Goal: Task Accomplishment & Management: Manage account settings

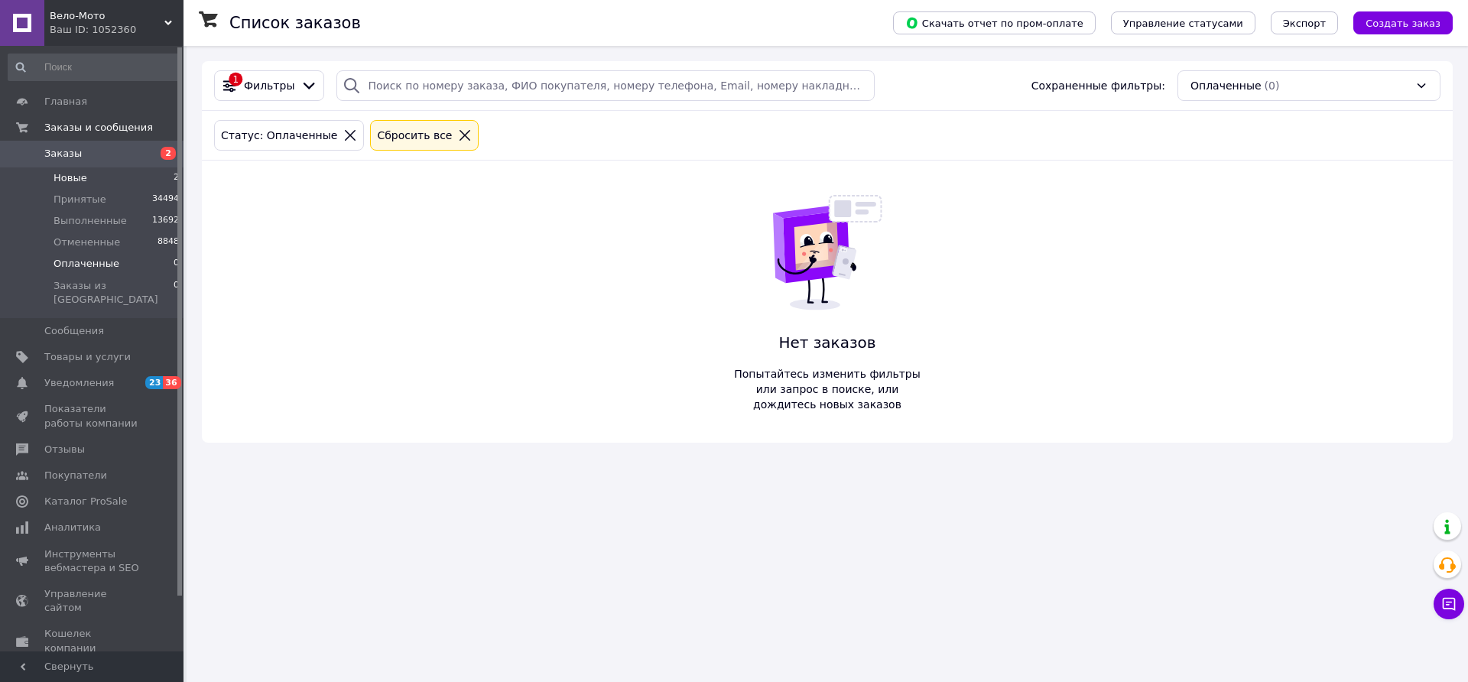
click at [77, 177] on span "Новые" at bounding box center [71, 178] width 34 height 14
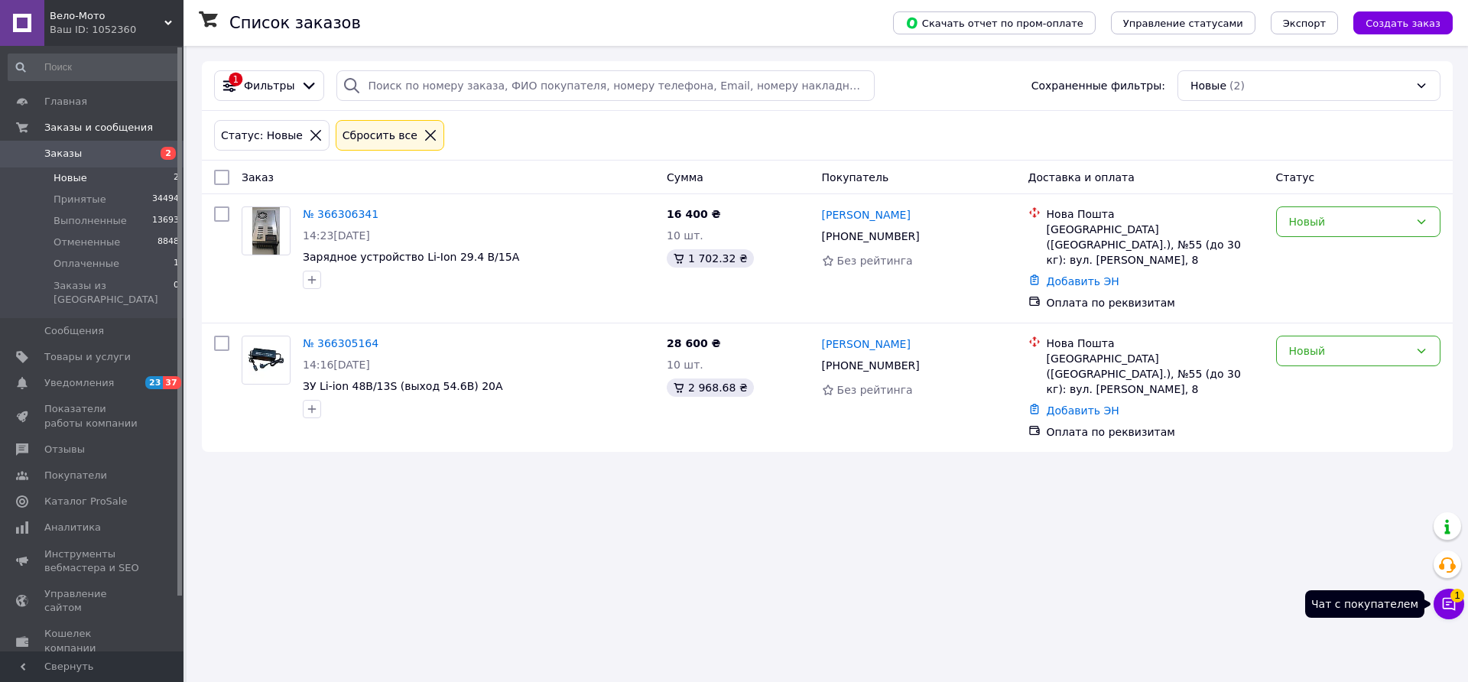
click at [1450, 601] on icon at bounding box center [1448, 603] width 15 height 15
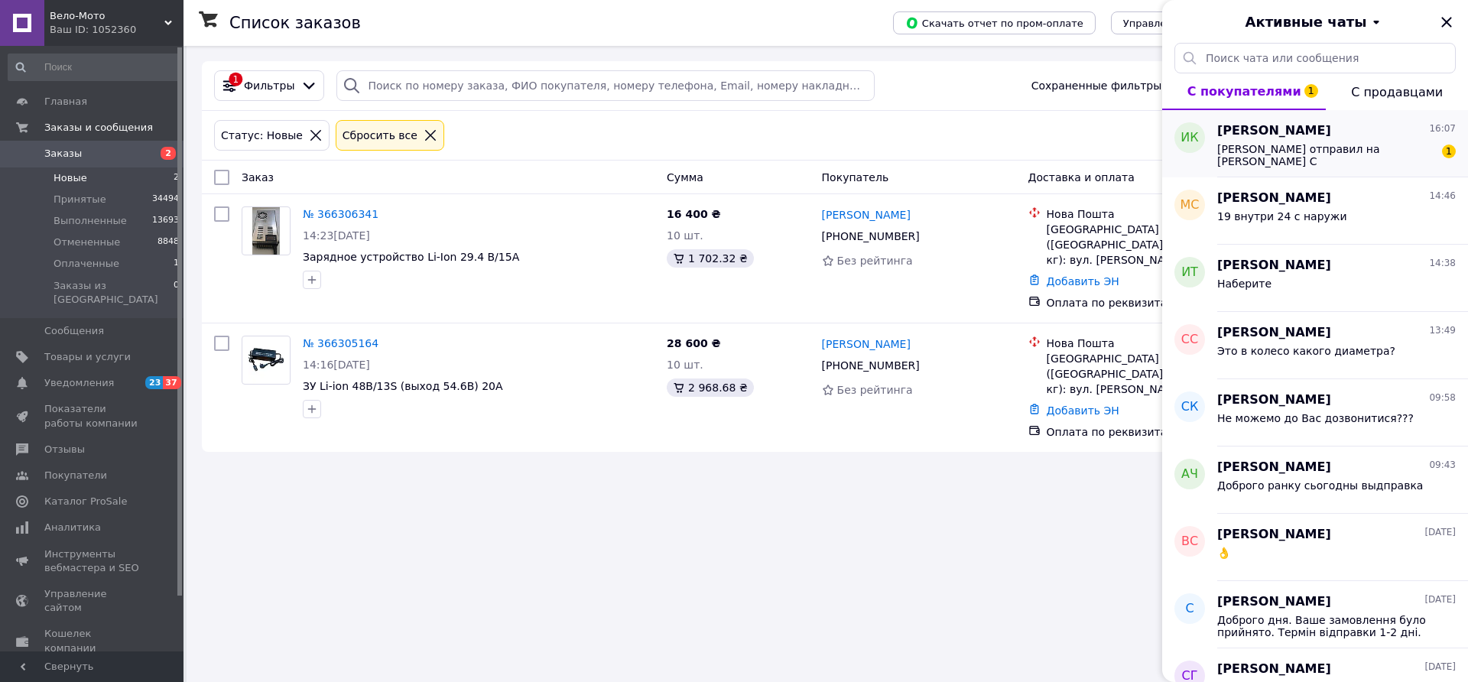
click at [1363, 148] on span "Ключи отправил на Костюченко С" at bounding box center [1325, 155] width 217 height 24
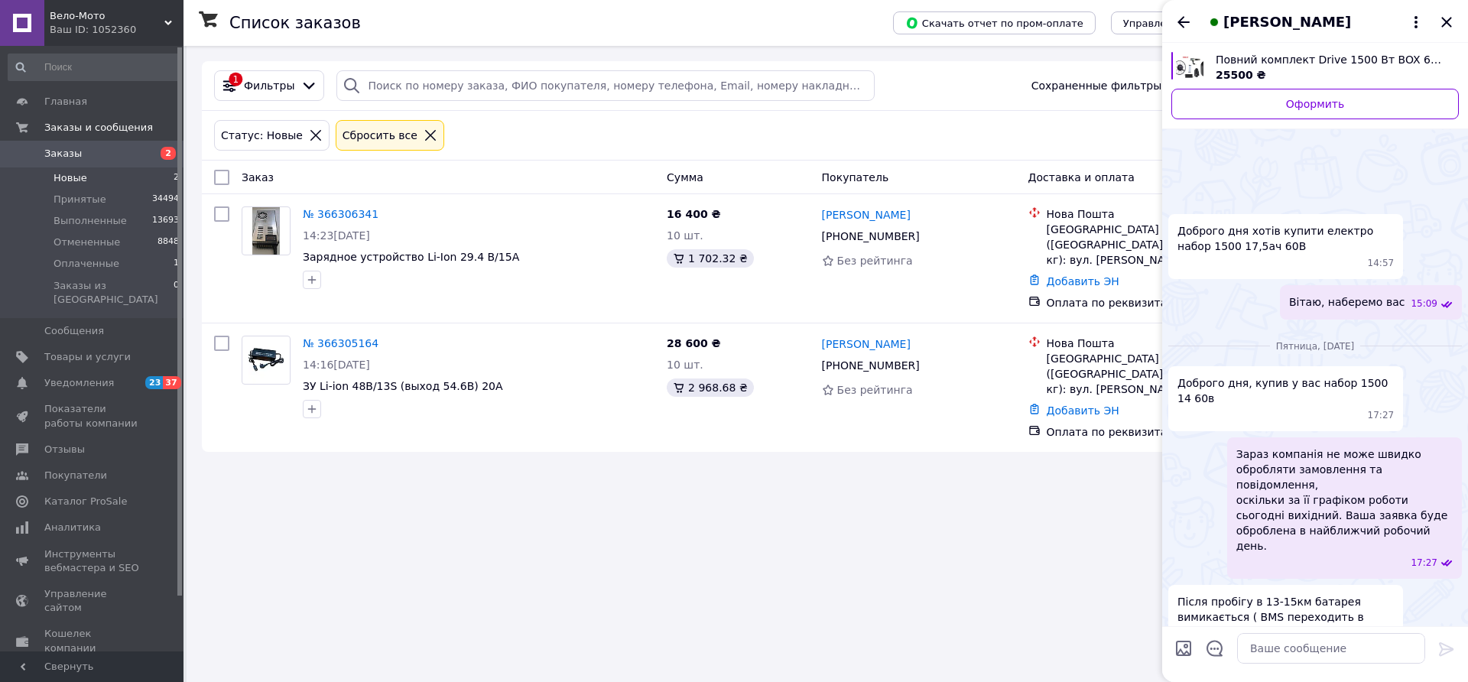
scroll to position [1474, 0]
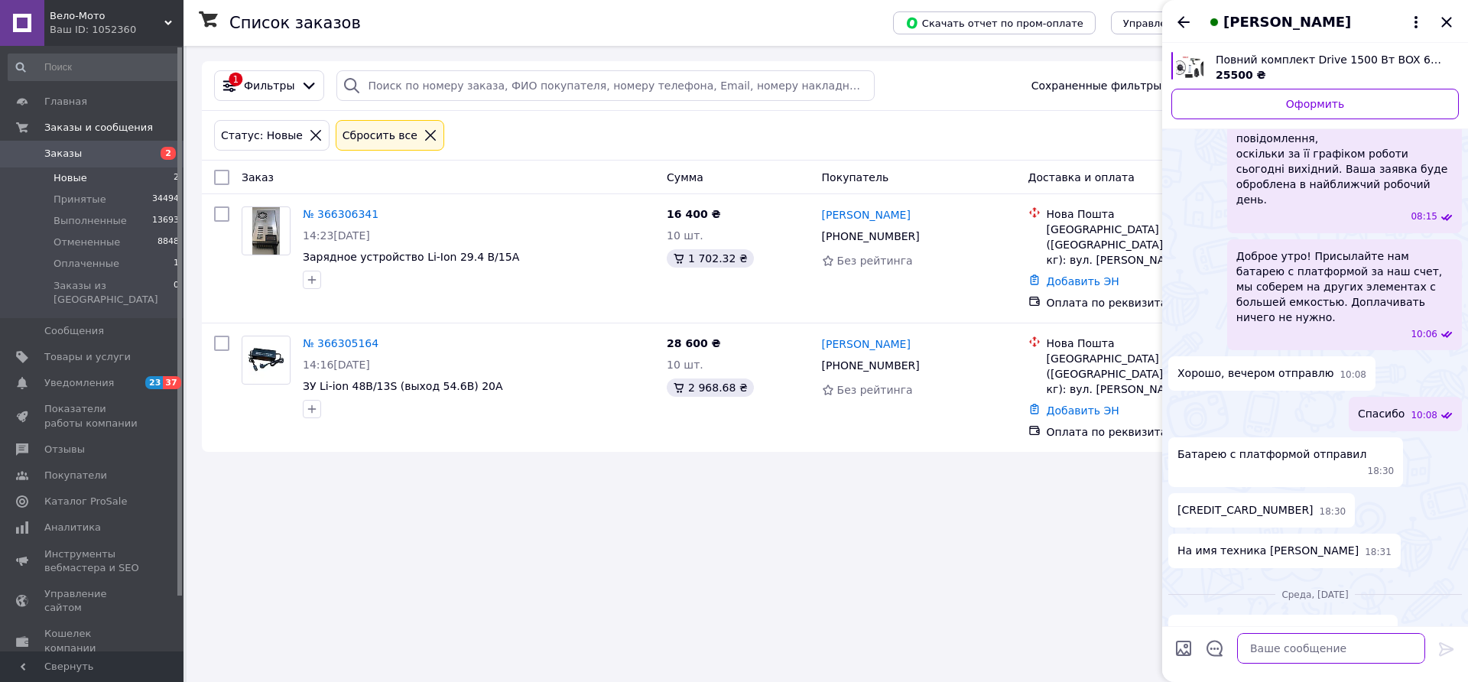
click at [1342, 647] on textarea at bounding box center [1331, 648] width 188 height 31
type textarea "Дякую"
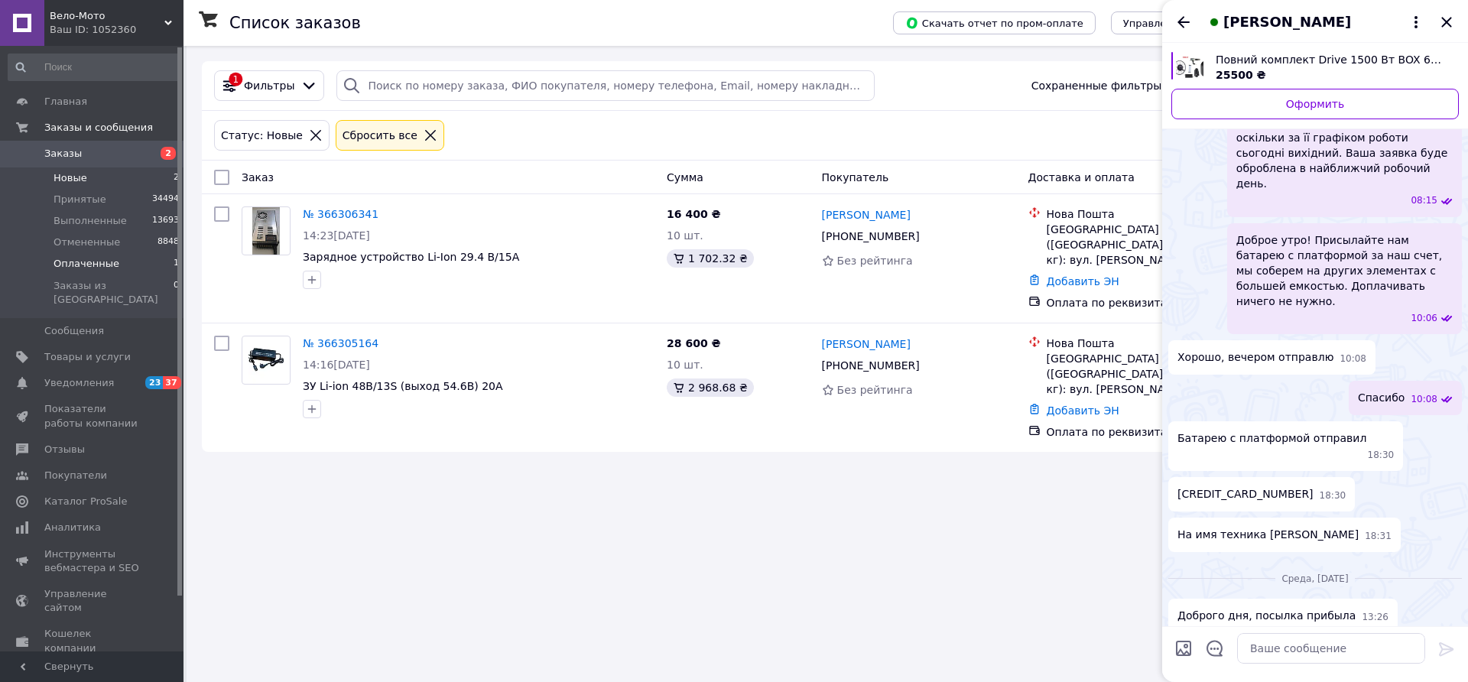
click at [95, 264] on span "Оплаченные" at bounding box center [87, 264] width 66 height 14
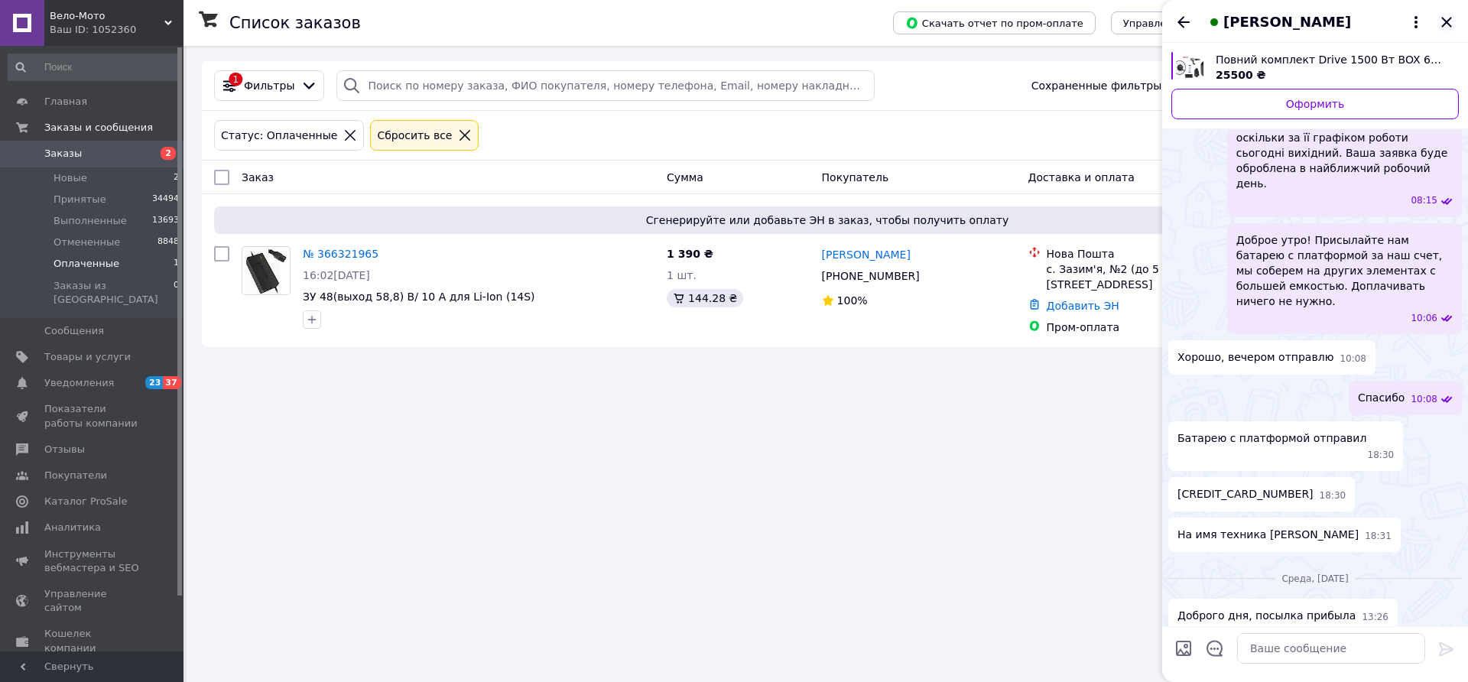
click at [1445, 15] on icon "Закрыть" at bounding box center [1447, 22] width 18 height 18
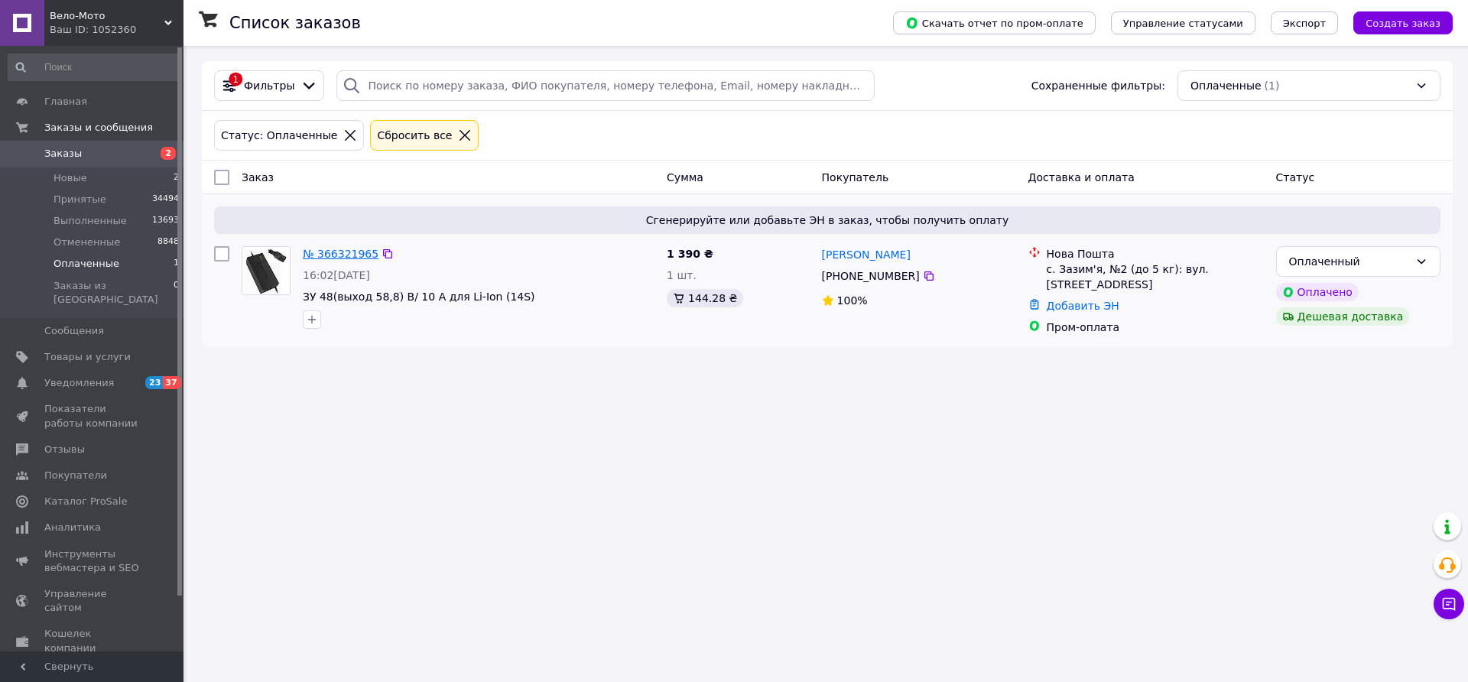
click at [356, 255] on link "№ 366321965" at bounding box center [341, 254] width 76 height 12
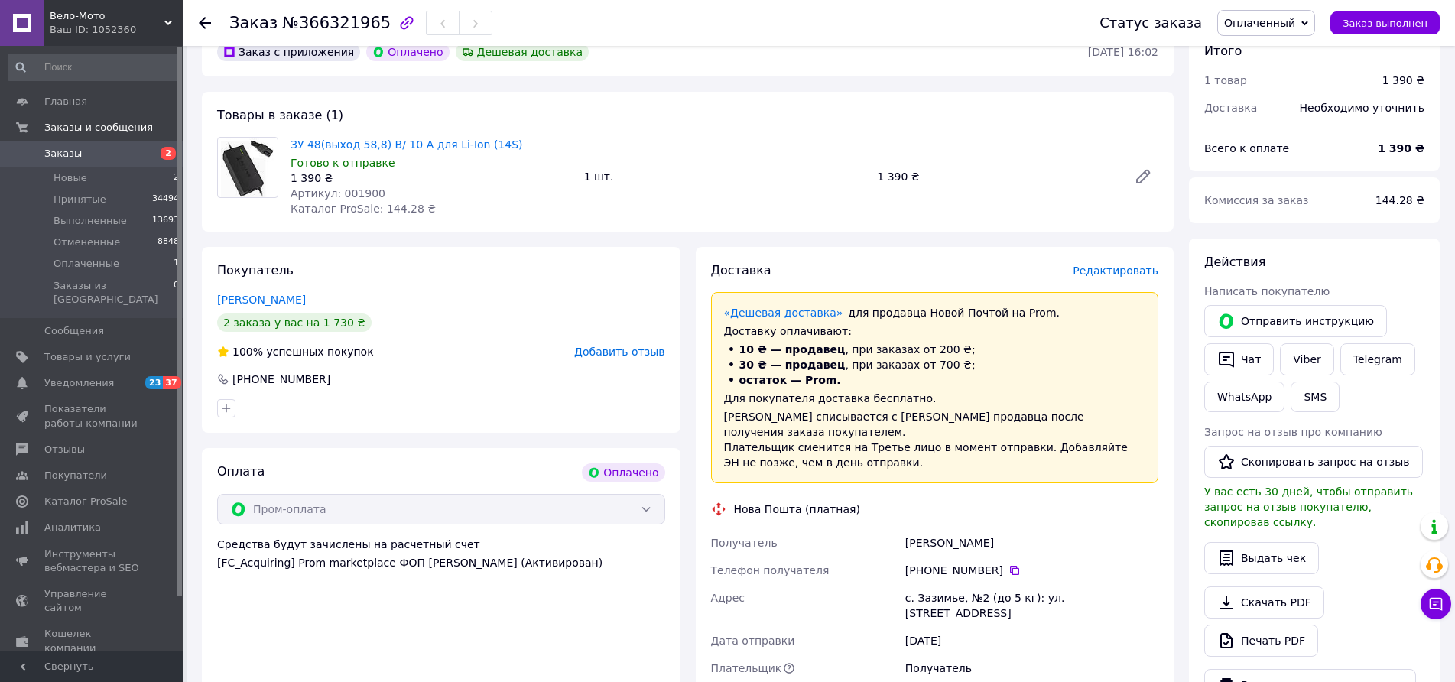
scroll to position [76, 0]
click at [1308, 23] on icon at bounding box center [1305, 23] width 7 height 5
click at [1250, 55] on li "Принят" at bounding box center [1266, 53] width 96 height 23
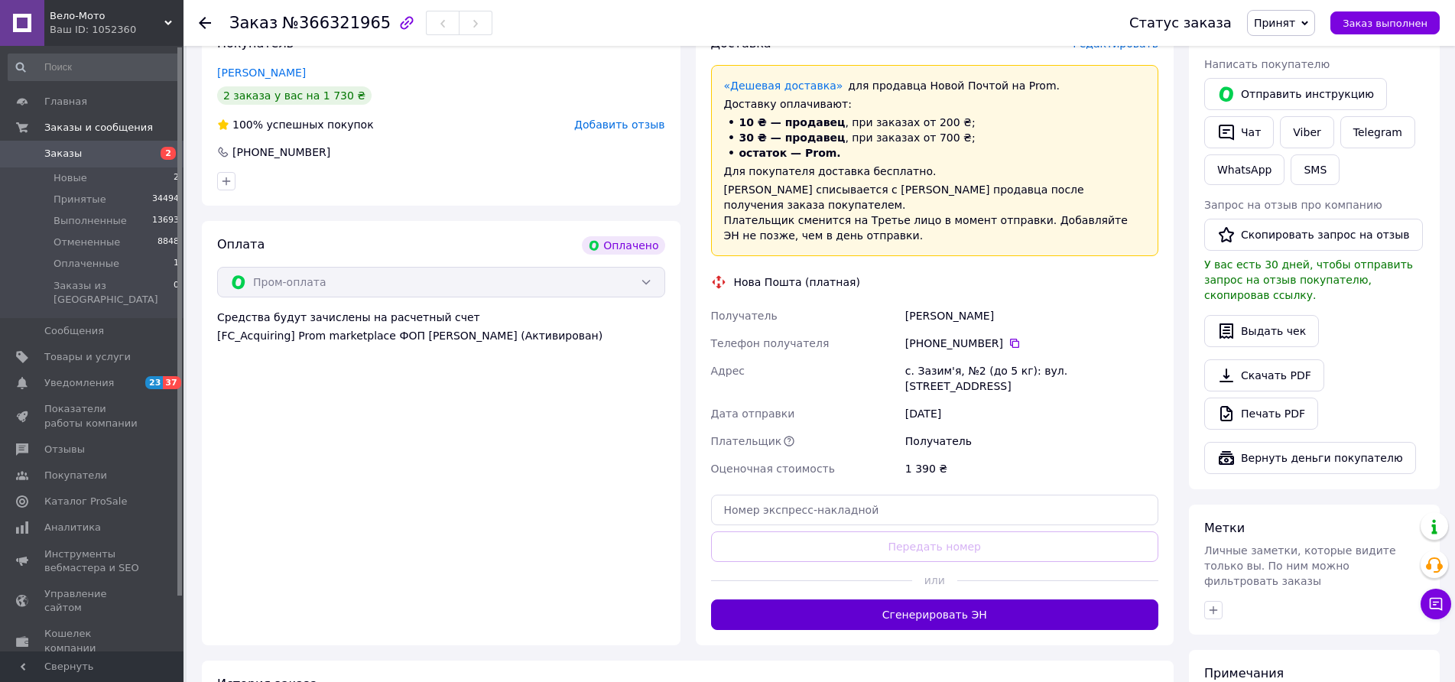
click at [969, 600] on button "Сгенерировать ЭН" at bounding box center [935, 615] width 448 height 31
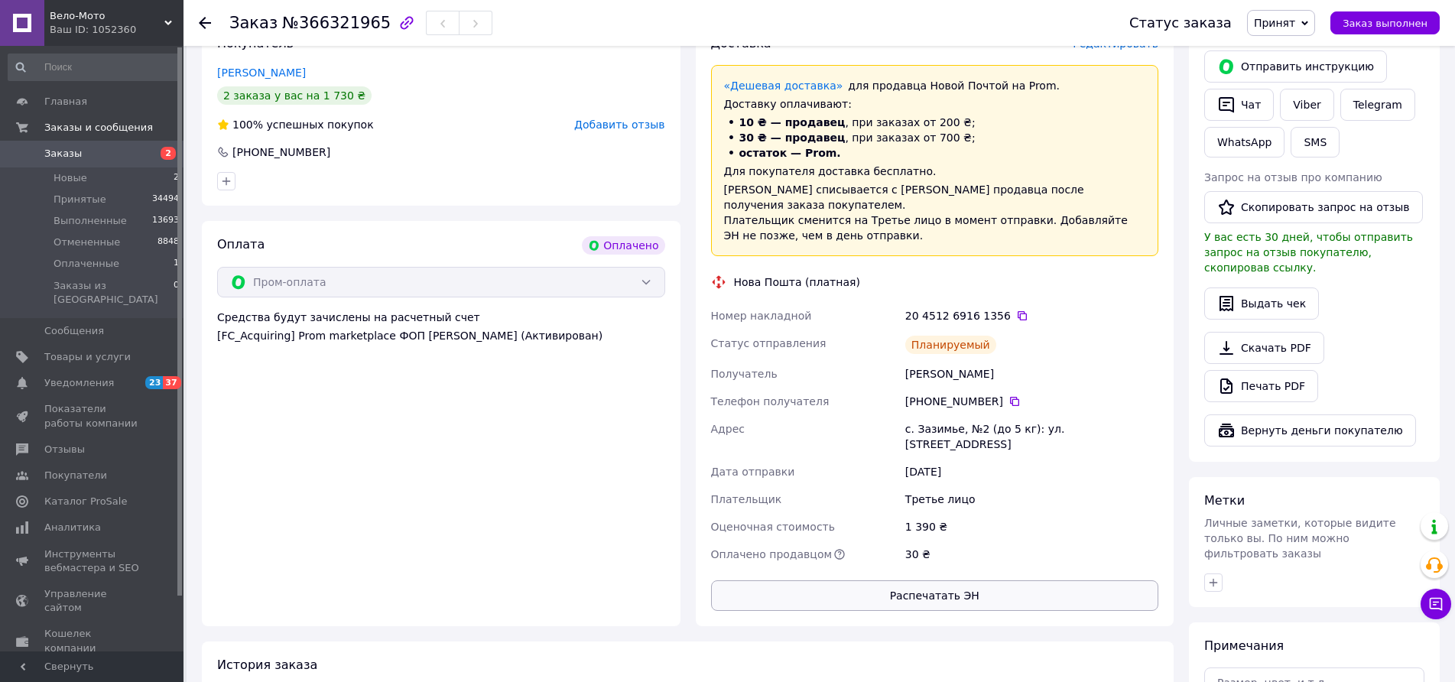
click at [926, 580] on button "Распечатать ЭН" at bounding box center [935, 595] width 448 height 31
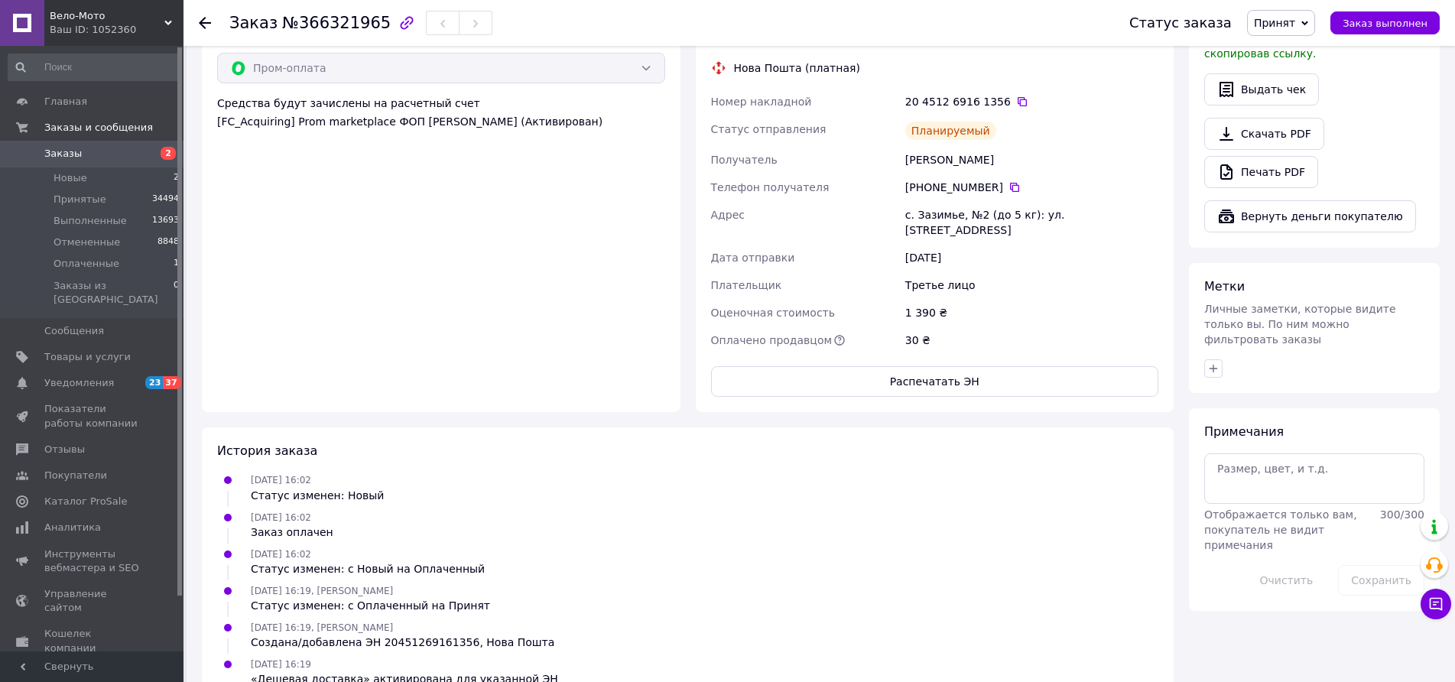
scroll to position [524, 0]
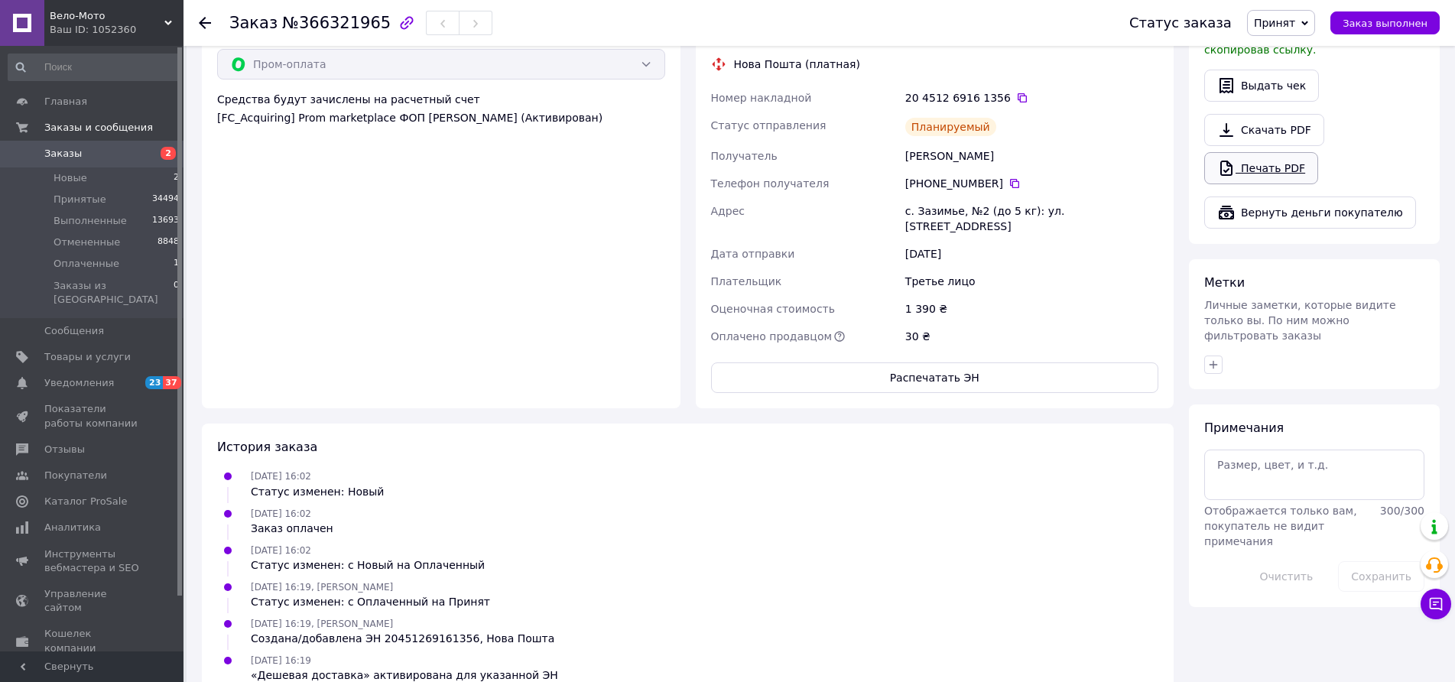
click at [1232, 161] on icon at bounding box center [1226, 168] width 12 height 15
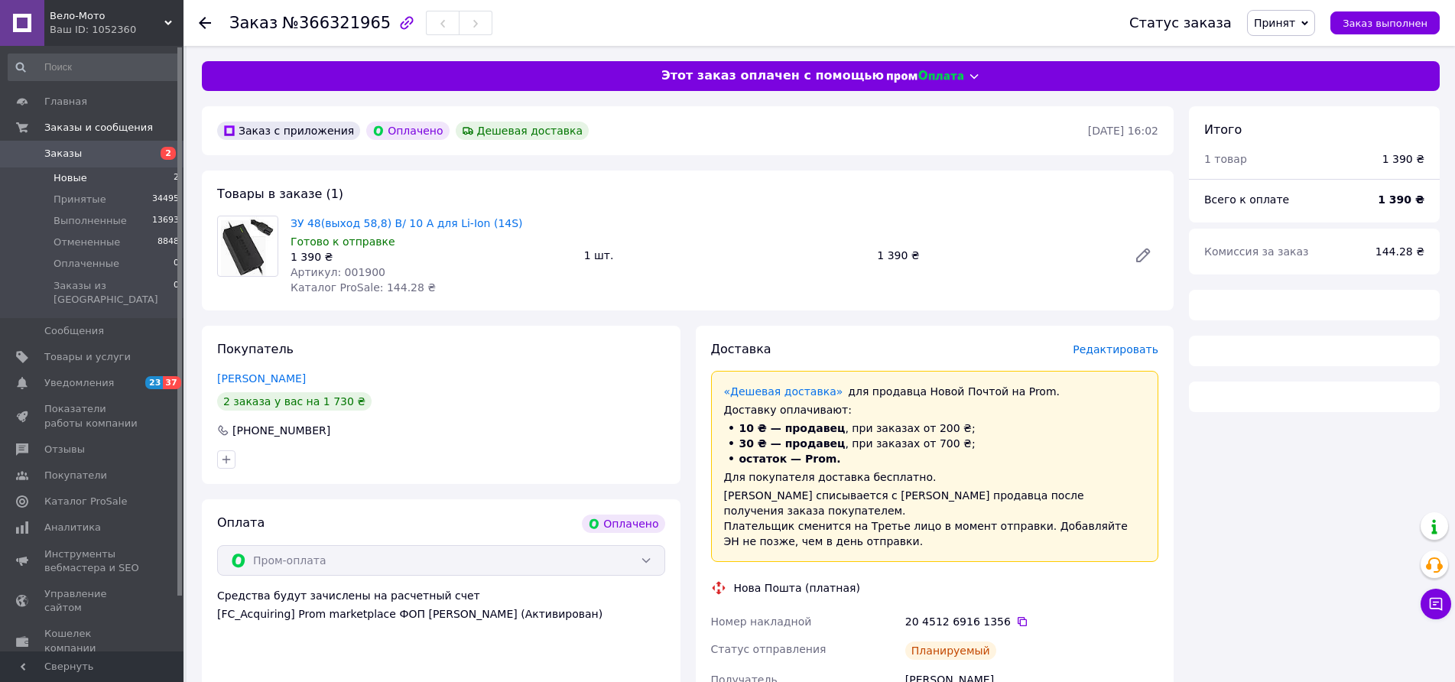
click at [75, 178] on span "Новые" at bounding box center [71, 178] width 34 height 14
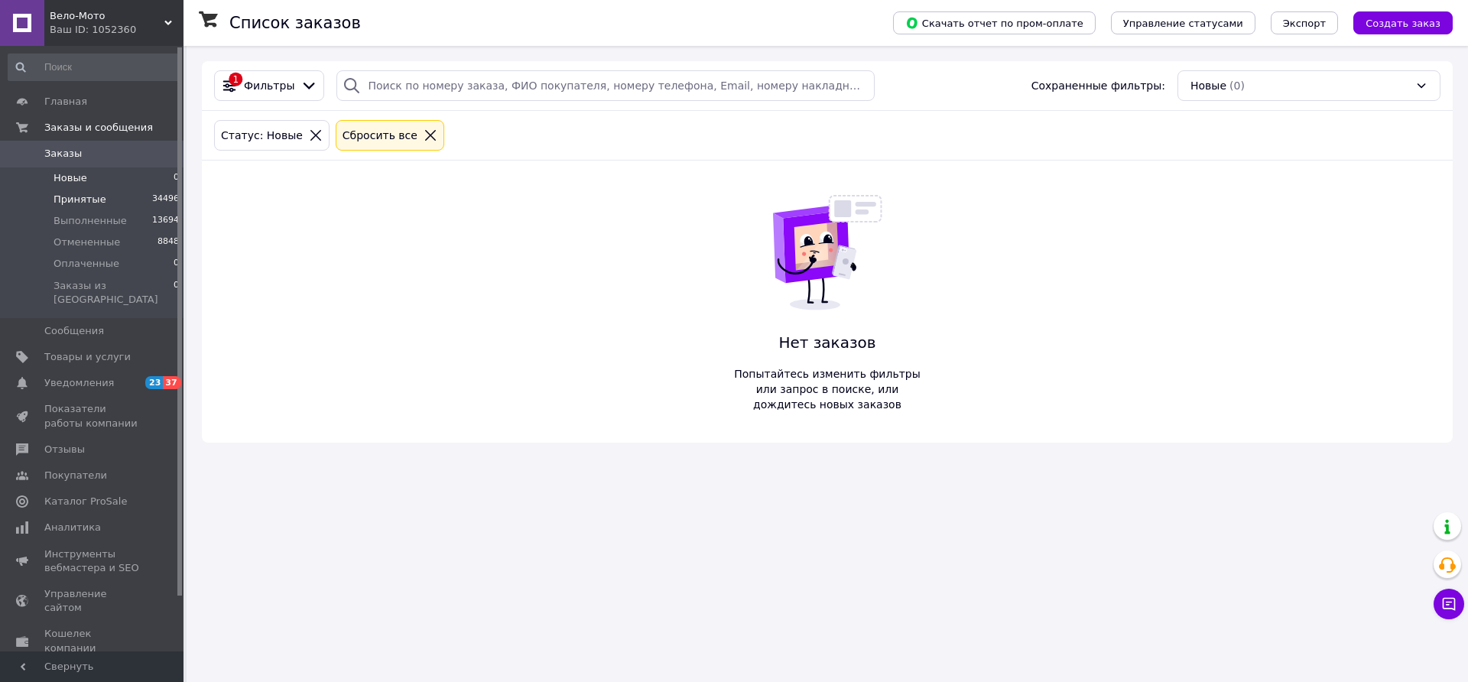
click at [81, 200] on span "Принятые" at bounding box center [80, 200] width 53 height 14
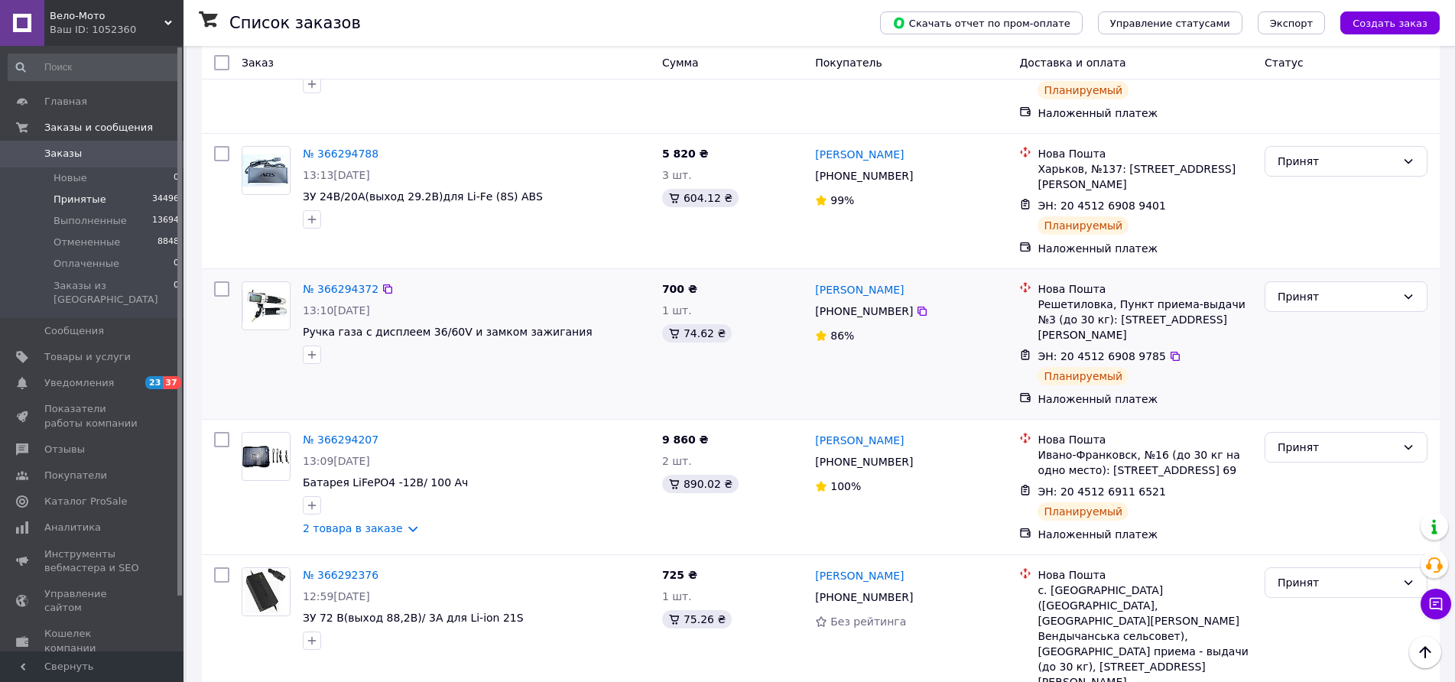
scroll to position [1988, 0]
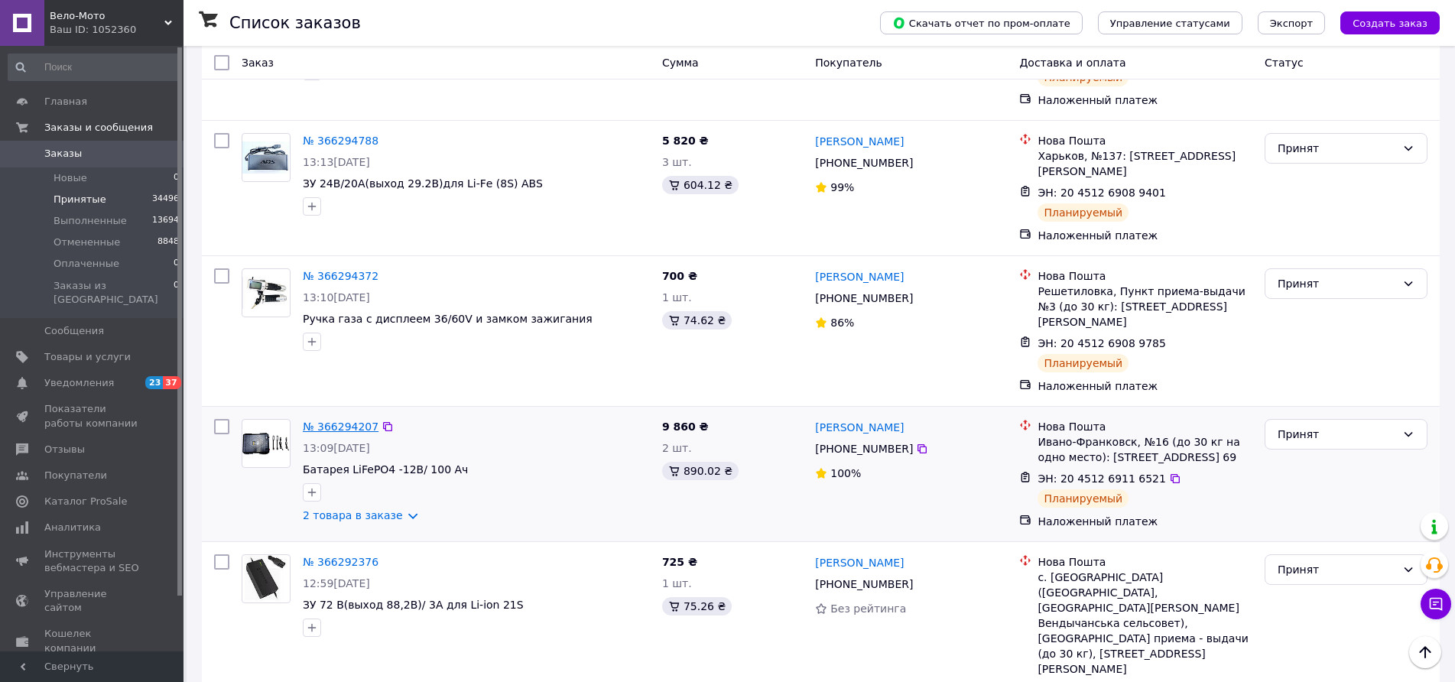
click at [343, 421] on link "№ 366294207" at bounding box center [341, 427] width 76 height 12
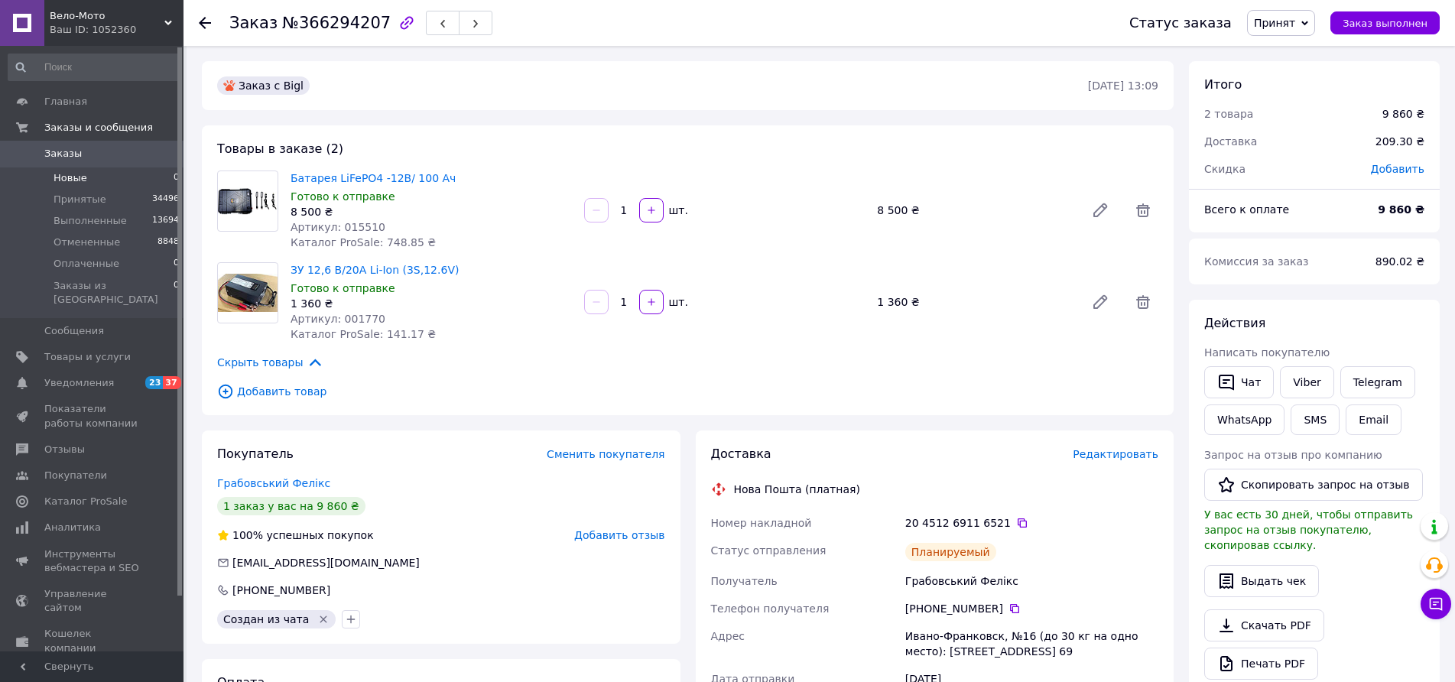
click at [83, 181] on span "Новые" at bounding box center [71, 178] width 34 height 14
